Goal: Task Accomplishment & Management: Manage account settings

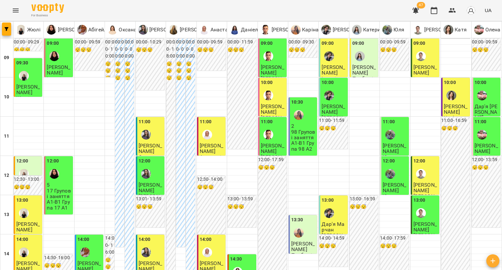
scroll to position [196, 0]
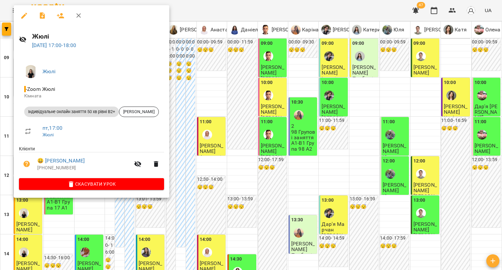
click at [21, 14] on icon "button" at bounding box center [24, 16] width 8 height 8
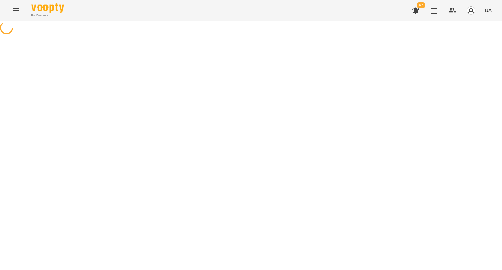
select select "**********"
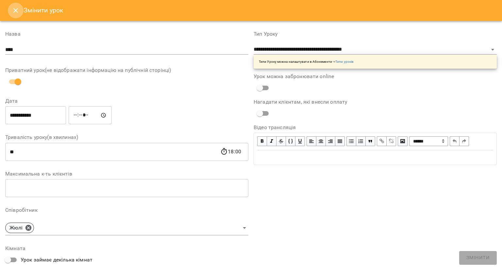
click at [9, 12] on button "Close" at bounding box center [16, 11] width 16 height 16
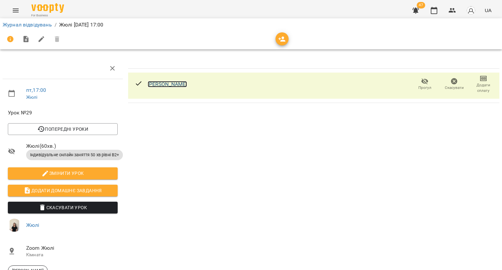
click at [178, 83] on link "[PERSON_NAME]" at bounding box center [168, 84] width 40 height 6
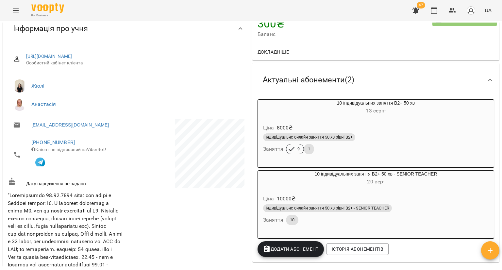
scroll to position [65, 0]
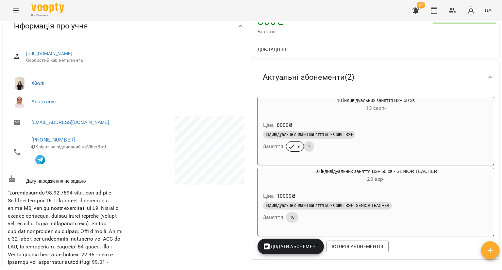
click at [323, 132] on div "Індивідуальне онлайн заняття 50 хв рівні В2+" at bounding box center [309, 135] width 92 height 8
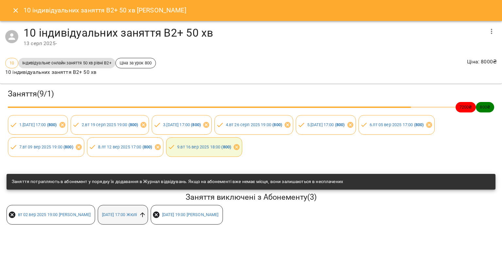
click at [142, 215] on icon at bounding box center [142, 214] width 7 height 7
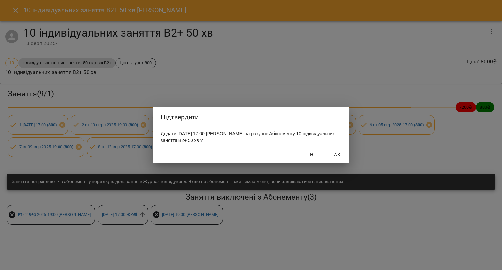
click at [339, 159] on button "Так" at bounding box center [335, 155] width 21 height 12
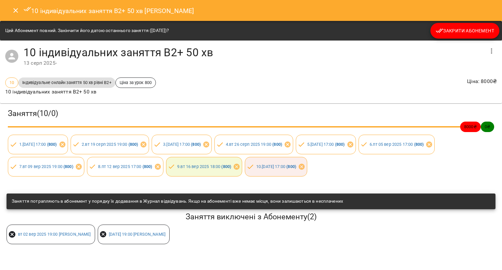
click at [447, 33] on span "Закрити Абонемент" at bounding box center [464, 31] width 58 height 8
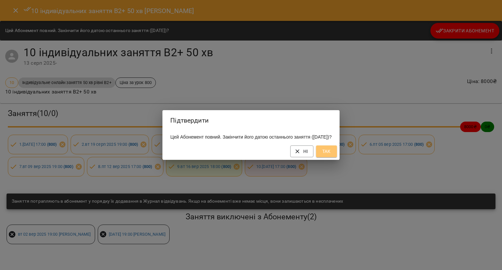
click at [337, 153] on button "Так" at bounding box center [326, 151] width 21 height 12
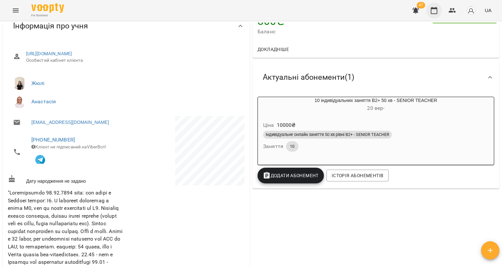
click at [434, 9] on icon "button" at bounding box center [434, 11] width 8 height 8
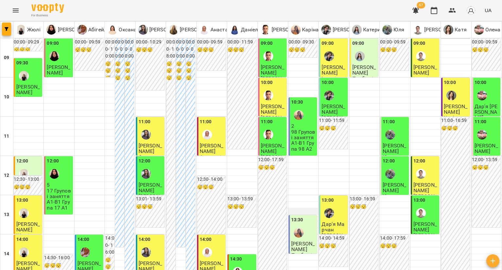
scroll to position [229, 0]
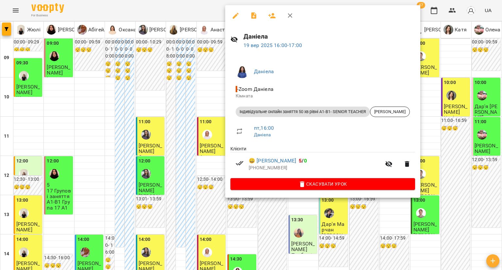
click at [154, 115] on div at bounding box center [251, 135] width 502 height 270
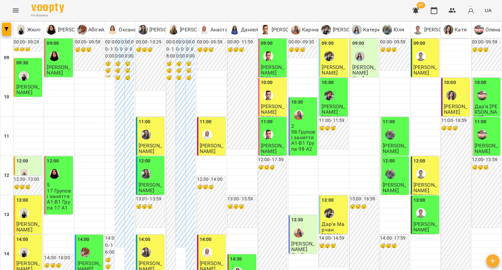
scroll to position [131, 0]
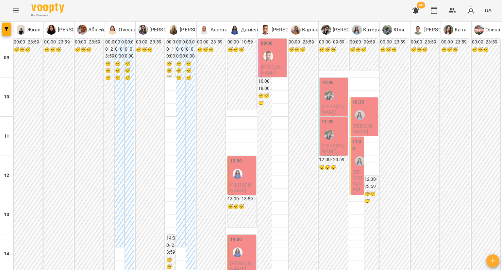
click at [324, 98] on img "Микита" at bounding box center [329, 95] width 10 height 10
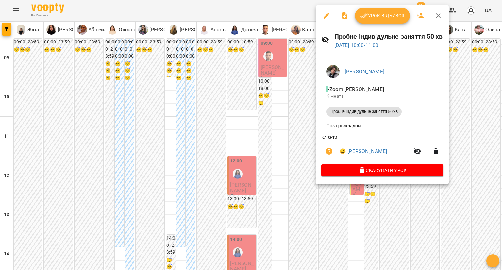
click at [306, 113] on div at bounding box center [251, 135] width 502 height 270
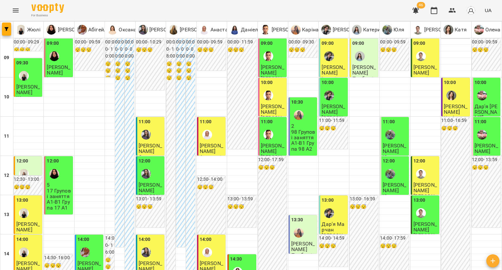
click at [334, 60] on div "09:00" at bounding box center [333, 52] width 24 height 24
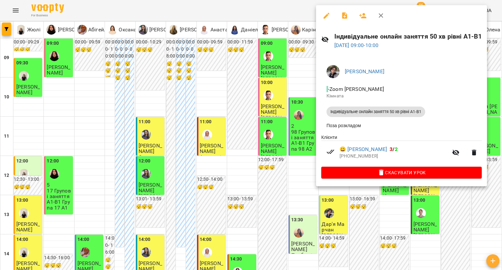
click at [298, 46] on div at bounding box center [251, 135] width 502 height 270
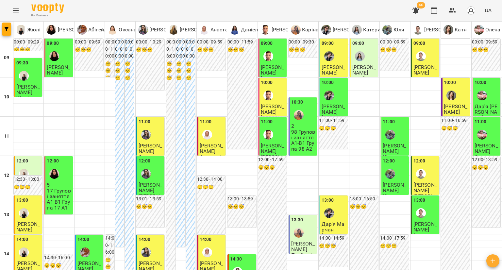
scroll to position [229, 0]
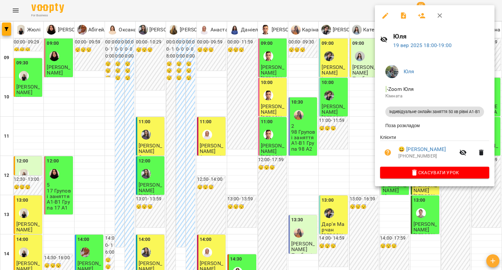
click at [381, 13] on icon "button" at bounding box center [385, 16] width 8 height 8
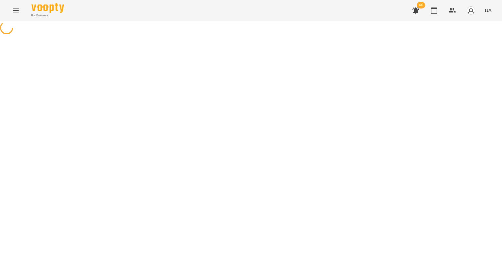
select select "**********"
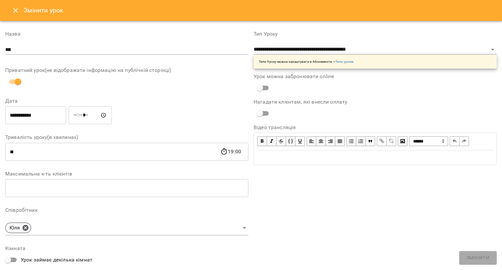
click at [14, 10] on icon "Close" at bounding box center [16, 11] width 8 height 8
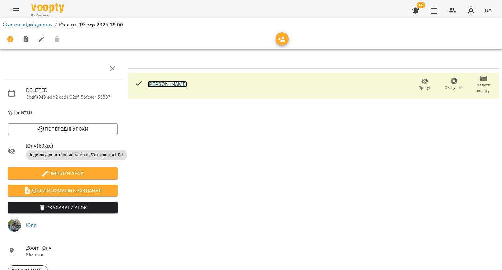
click at [165, 84] on link "[PERSON_NAME]" at bounding box center [168, 84] width 40 height 6
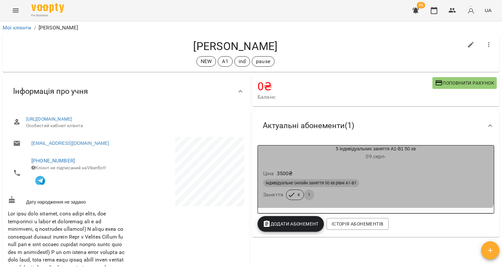
click at [349, 156] on h6 "09 серп -" at bounding box center [376, 156] width 236 height 9
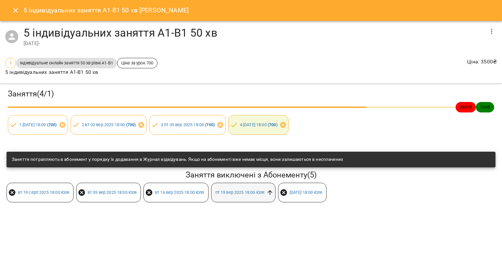
click at [272, 193] on icon at bounding box center [269, 192] width 5 height 5
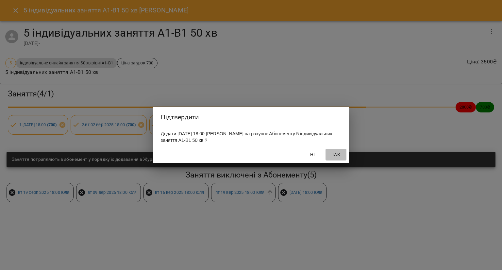
click at [339, 151] on span "Так" at bounding box center [336, 155] width 16 height 8
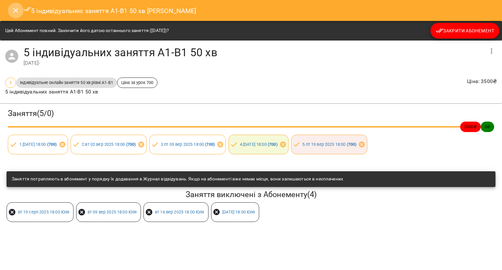
click at [17, 17] on button "Close" at bounding box center [16, 11] width 16 height 16
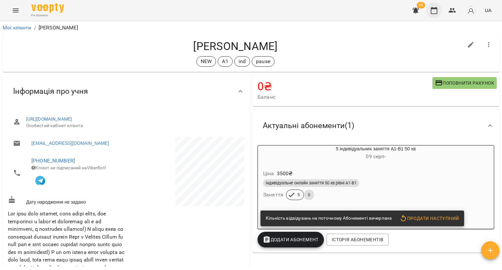
click at [434, 10] on icon "button" at bounding box center [434, 11] width 8 height 8
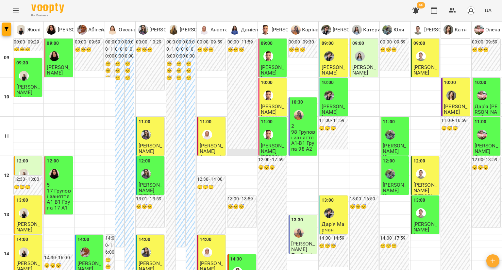
scroll to position [261, 0]
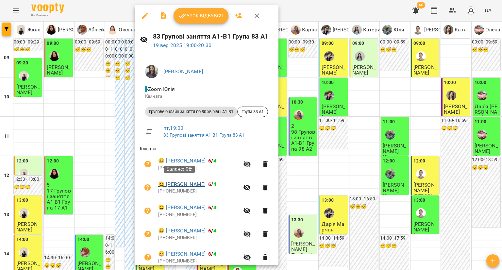
scroll to position [27, 0]
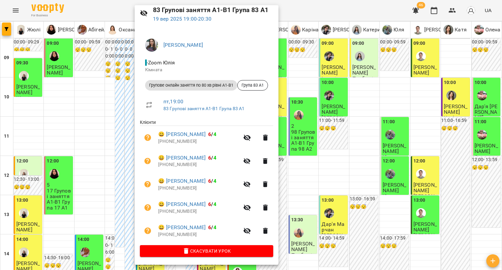
click at [128, 145] on div at bounding box center [251, 135] width 502 height 270
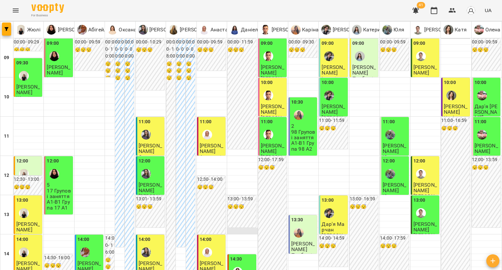
scroll to position [0, 0]
